Goal: Information Seeking & Learning: Learn about a topic

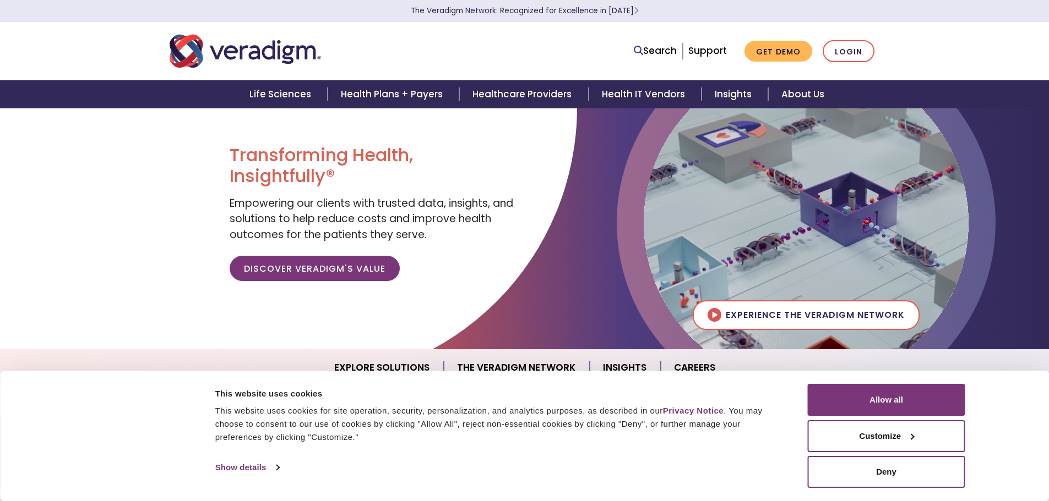
scroll to position [24, 0]
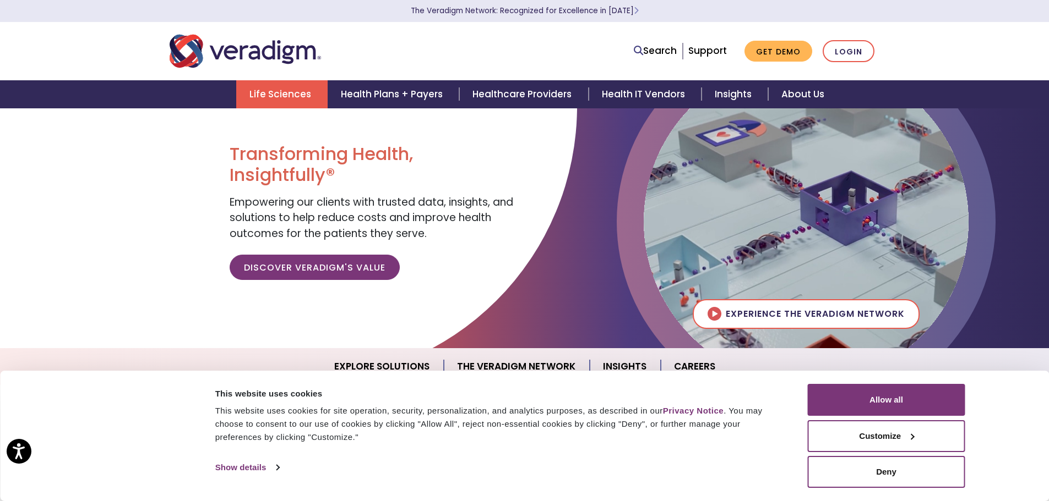
click at [302, 98] on link "Life Sciences" at bounding box center [281, 94] width 91 height 28
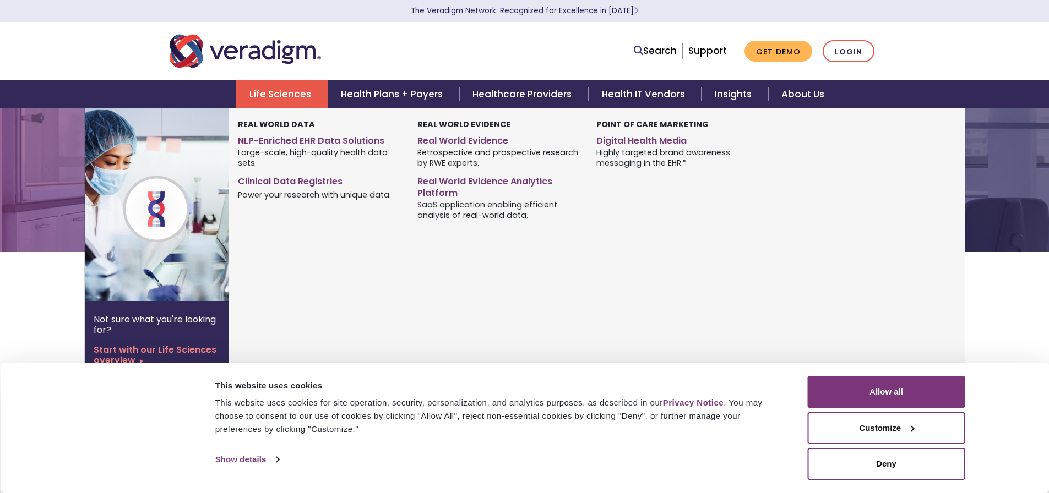
scroll to position [49, 0]
click at [298, 137] on link "NLP-Enriched EHR Data Solutions" at bounding box center [319, 139] width 162 height 16
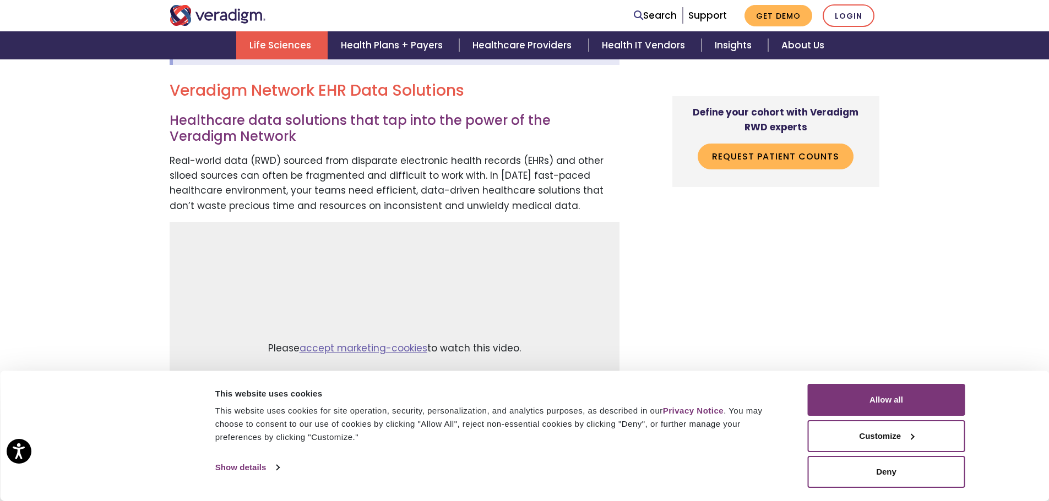
scroll to position [427, 0]
